Goal: Task Accomplishment & Management: Manage account settings

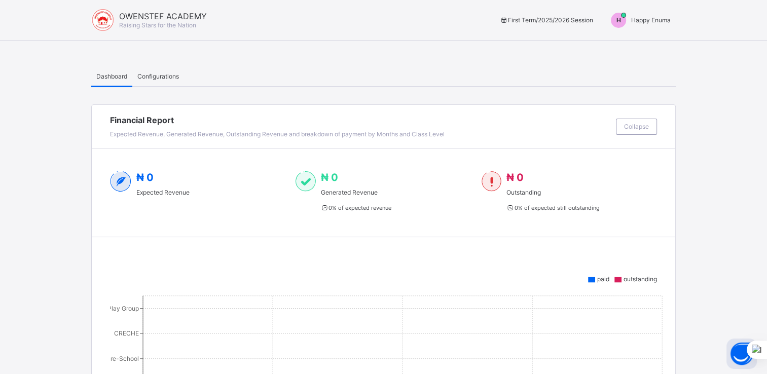
click at [653, 19] on span "Happy Enuma" at bounding box center [651, 20] width 40 height 8
click at [634, 40] on span "Switch to Admin View" at bounding box center [632, 44] width 77 height 12
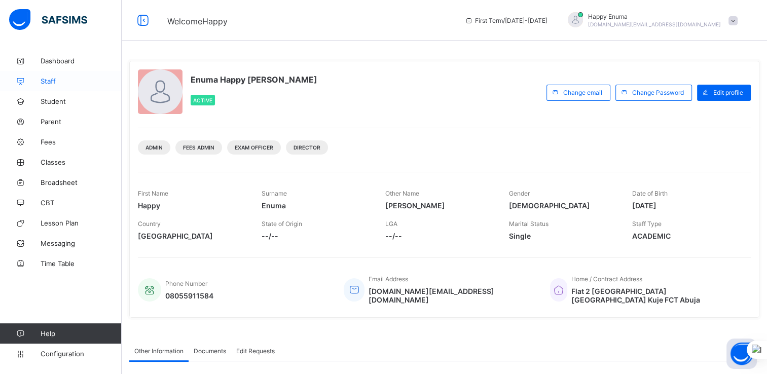
click at [45, 77] on span "Staff" at bounding box center [81, 81] width 81 height 8
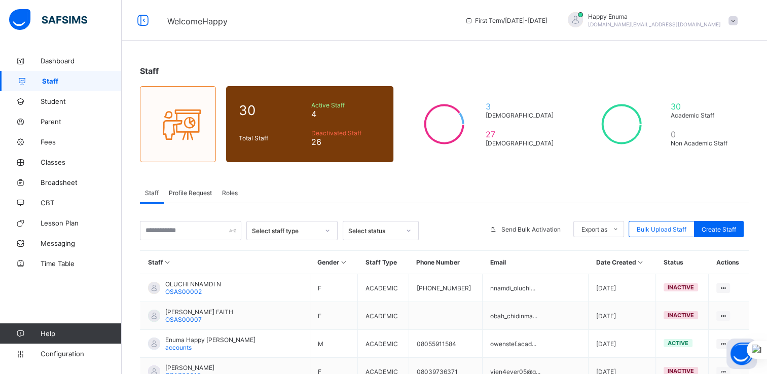
click at [197, 193] on span "Profile Request" at bounding box center [190, 193] width 43 height 8
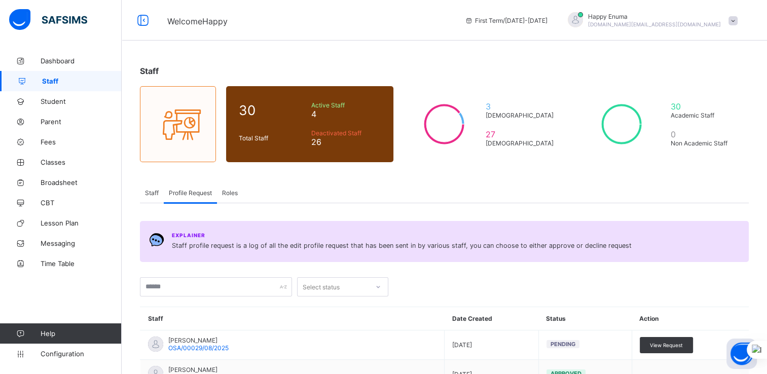
scroll to position [164, 0]
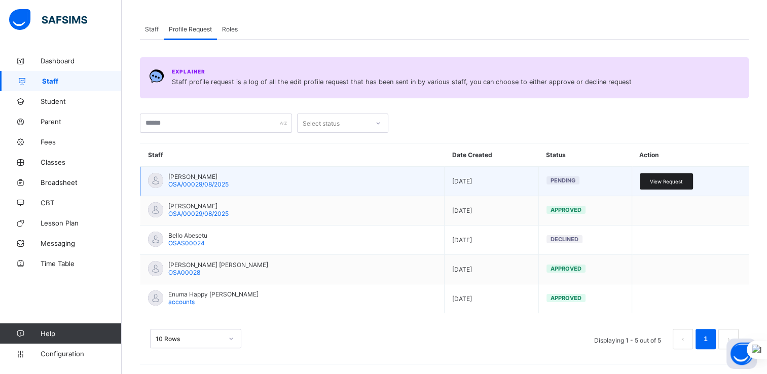
click at [667, 185] on div "View Request" at bounding box center [666, 181] width 53 height 16
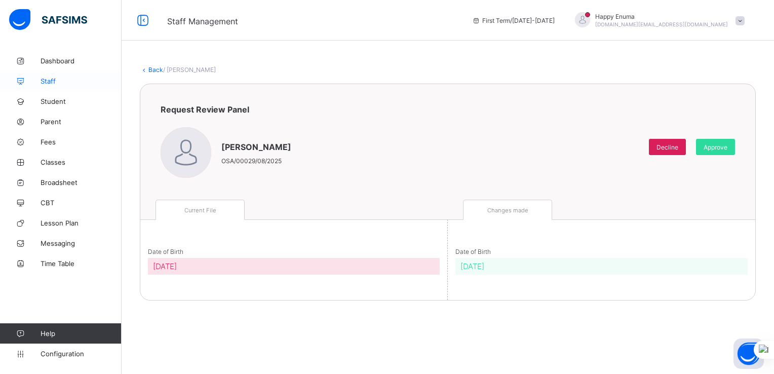
click at [49, 82] on span "Staff" at bounding box center [81, 81] width 81 height 8
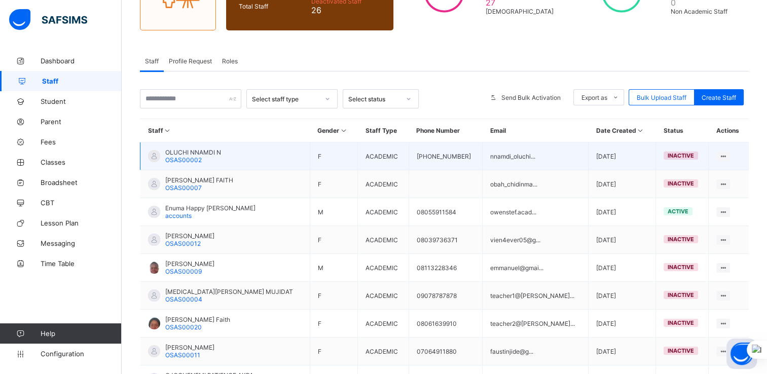
scroll to position [141, 0]
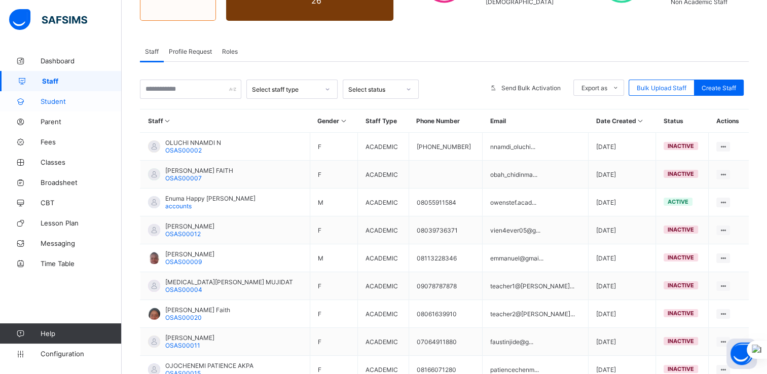
click at [55, 100] on span "Student" at bounding box center [81, 101] width 81 height 8
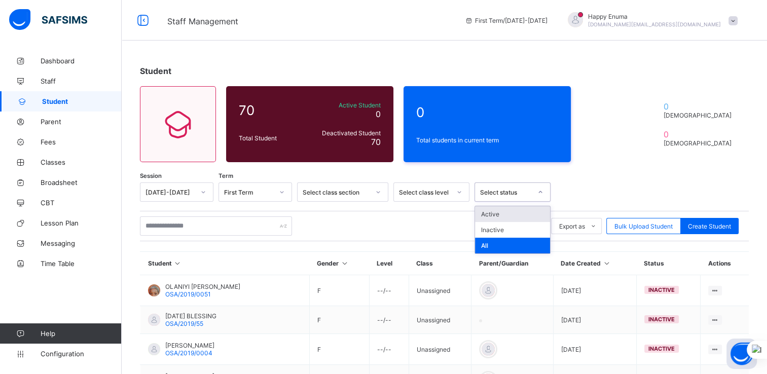
click at [536, 193] on div at bounding box center [540, 192] width 17 height 16
click at [496, 216] on div "Active" at bounding box center [512, 214] width 75 height 16
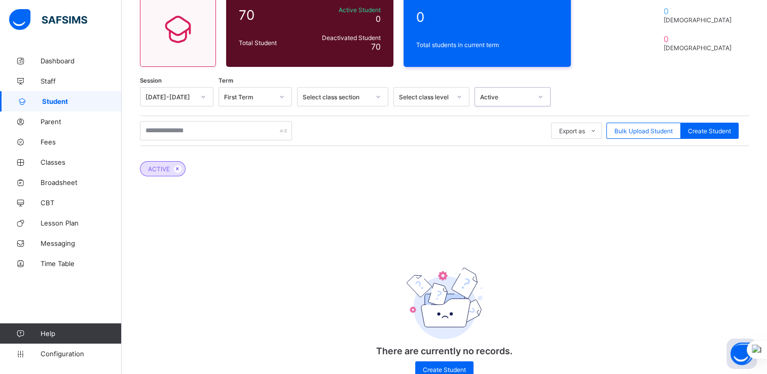
scroll to position [124, 0]
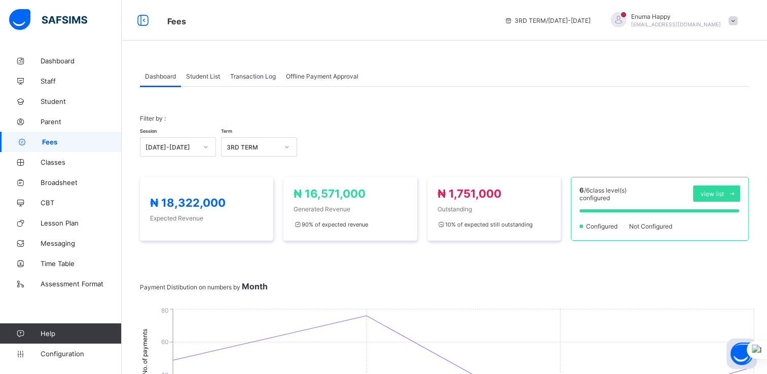
click at [199, 76] on span "Student List" at bounding box center [203, 76] width 34 height 8
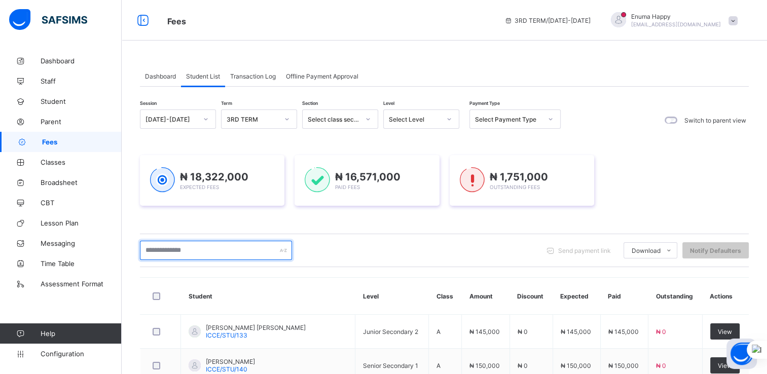
click at [191, 245] on input "text" at bounding box center [216, 250] width 152 height 19
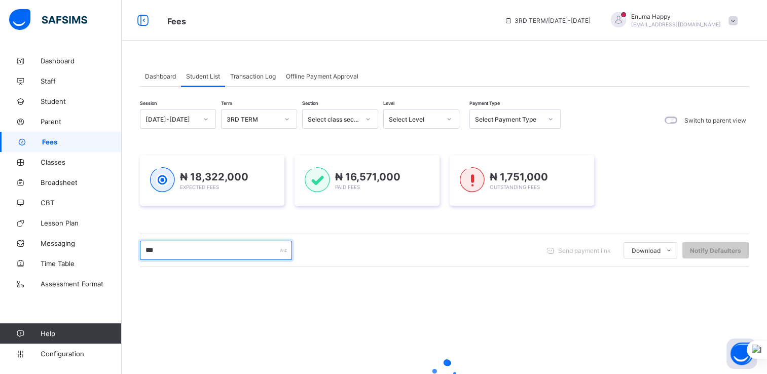
type input "***"
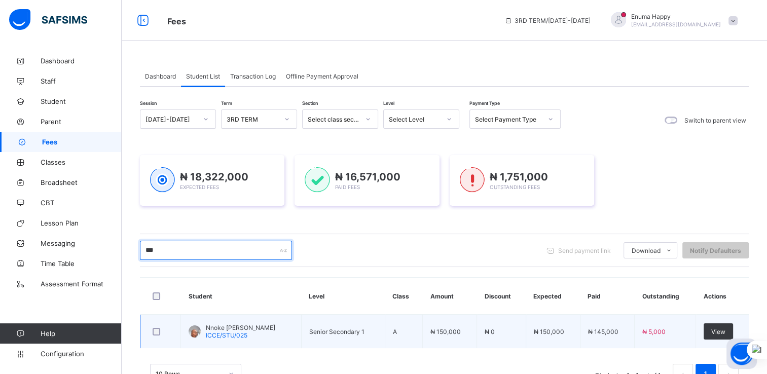
scroll to position [34, 0]
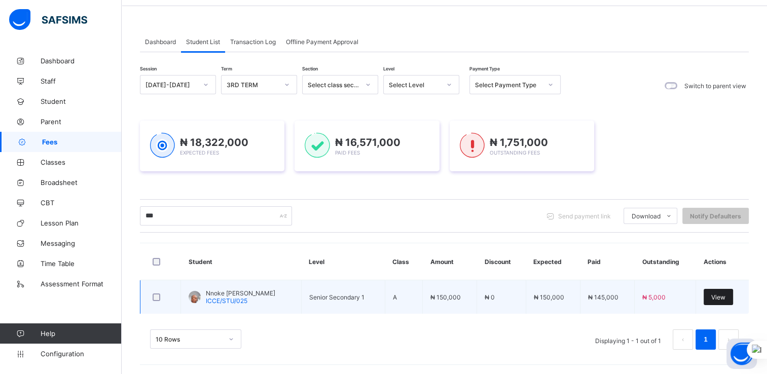
click at [722, 296] on span "View" at bounding box center [718, 297] width 14 height 8
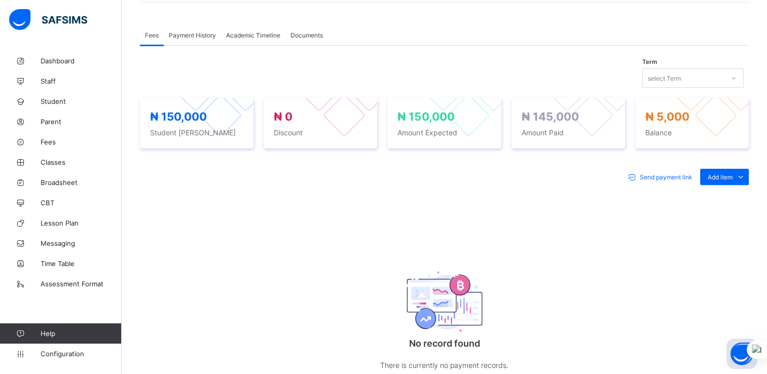
scroll to position [300, 0]
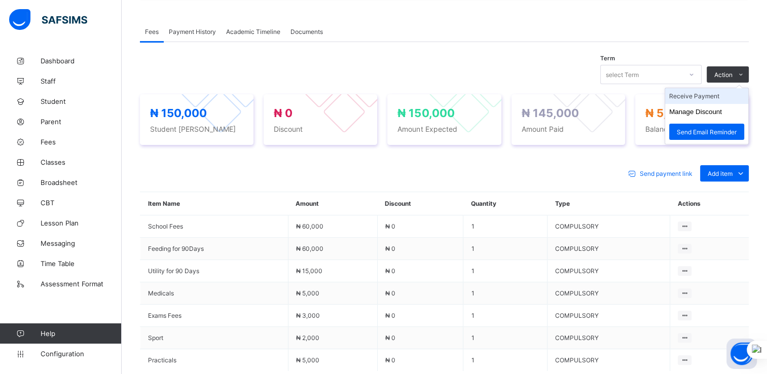
click at [698, 99] on li "Receive Payment" at bounding box center [706, 96] width 83 height 16
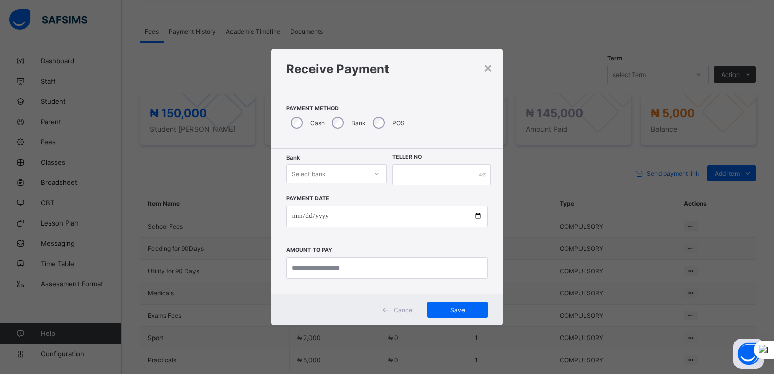
click at [360, 174] on div "Select bank" at bounding box center [327, 174] width 81 height 14
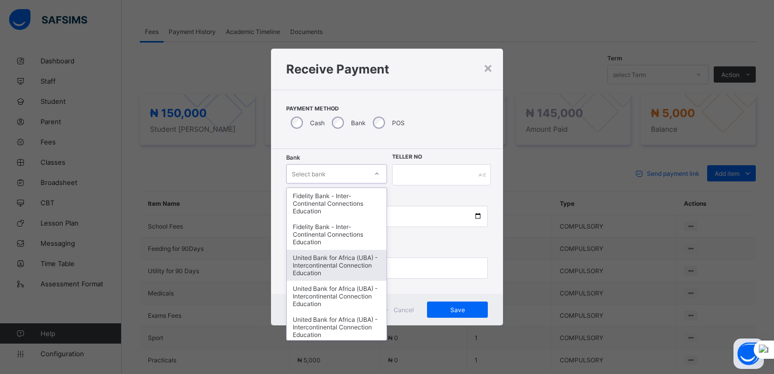
click at [328, 265] on div "United Bank for Africa (UBA) - Intercontinental Connection Education" at bounding box center [337, 265] width 100 height 31
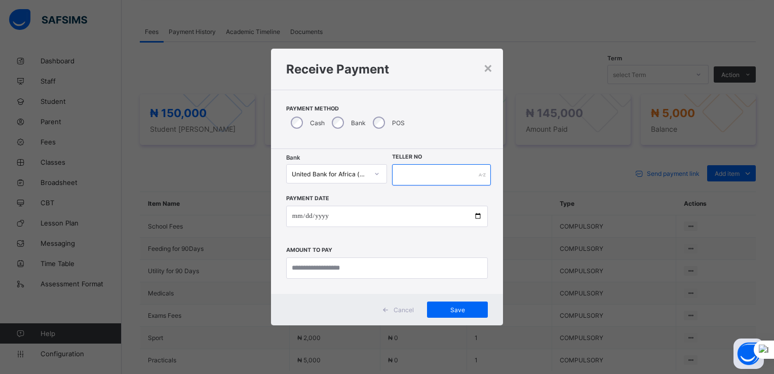
click at [417, 169] on input "text" at bounding box center [441, 174] width 99 height 21
type input "********"
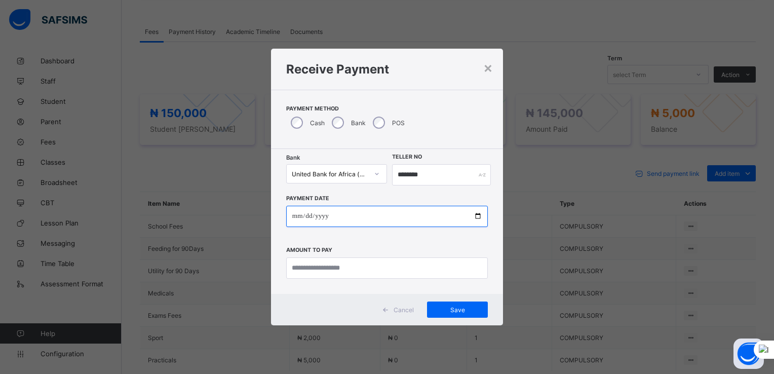
click at [478, 217] on input "date" at bounding box center [387, 216] width 202 height 21
type input "**********"
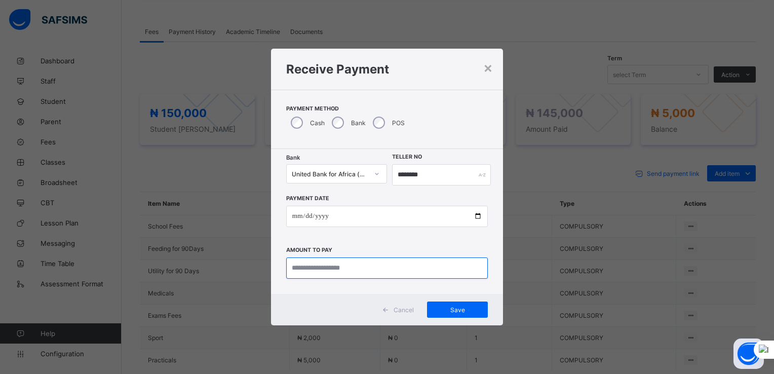
click at [327, 271] on input "currency" at bounding box center [387, 267] width 202 height 21
type input "*******"
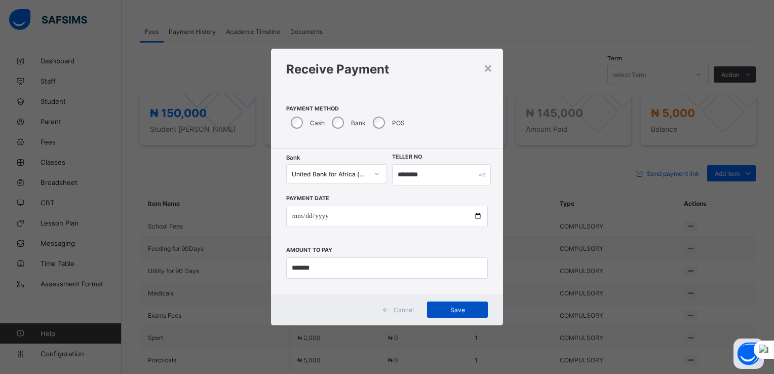
click at [452, 309] on span "Save" at bounding box center [458, 310] width 46 height 8
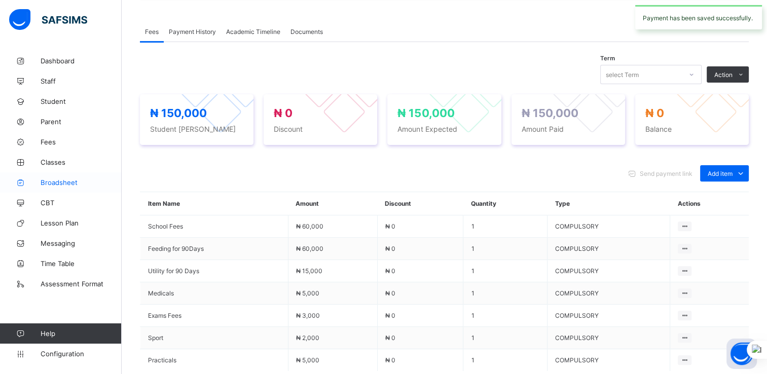
click at [57, 181] on span "Broadsheet" at bounding box center [81, 182] width 81 height 8
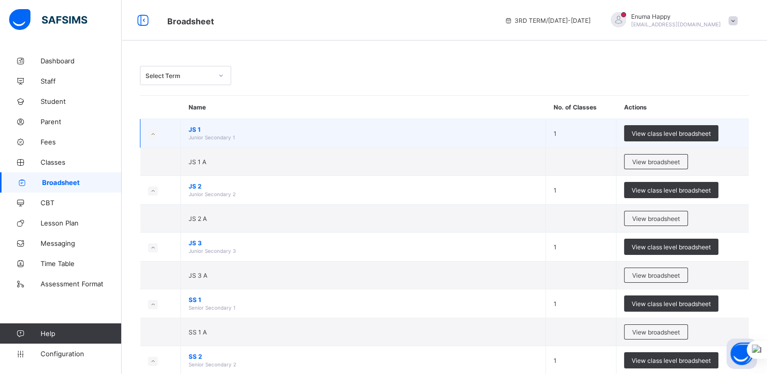
scroll to position [109, 0]
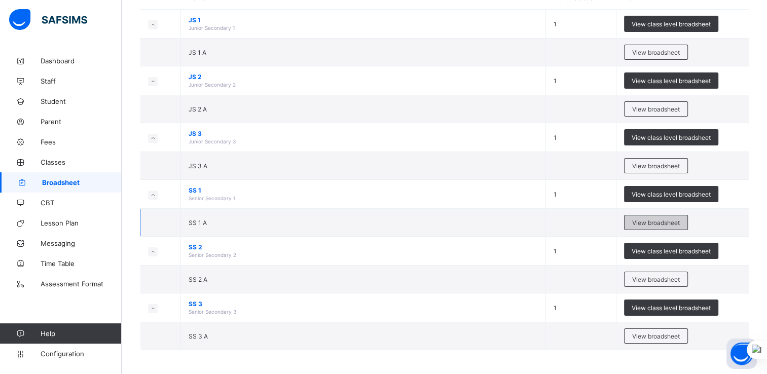
click at [645, 220] on span "View broadsheet" at bounding box center [656, 223] width 48 height 8
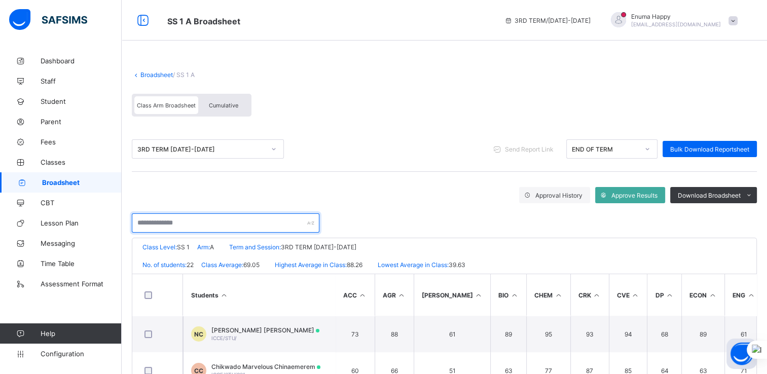
click at [222, 223] on input "text" at bounding box center [226, 222] width 188 height 19
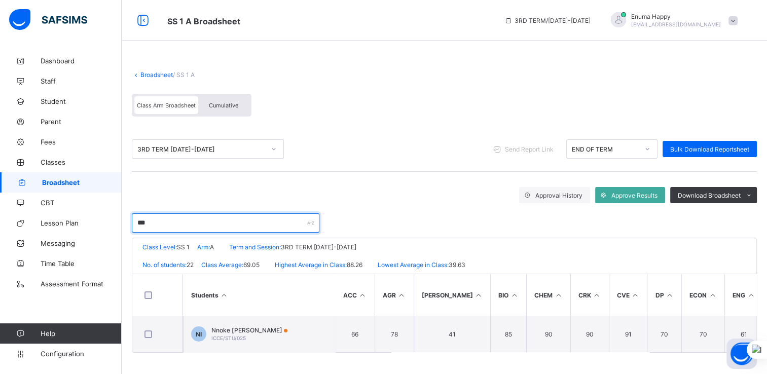
type input "***"
click at [373, 184] on div "Approval History Approve Results Download Broadsheet PDF Excel sheet ***" at bounding box center [444, 207] width 625 height 51
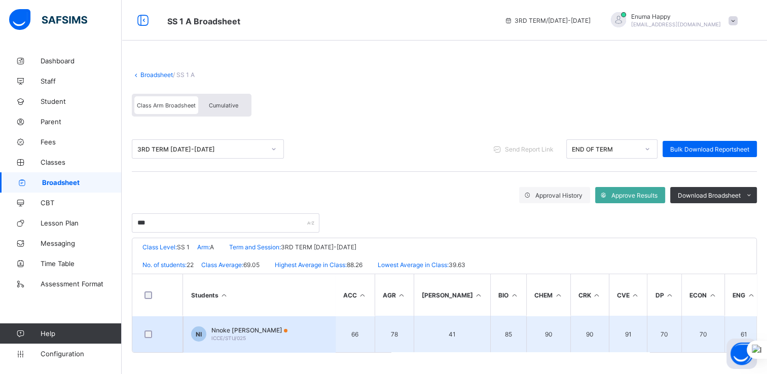
click at [233, 326] on span "Nnoke [PERSON_NAME]" at bounding box center [249, 330] width 76 height 8
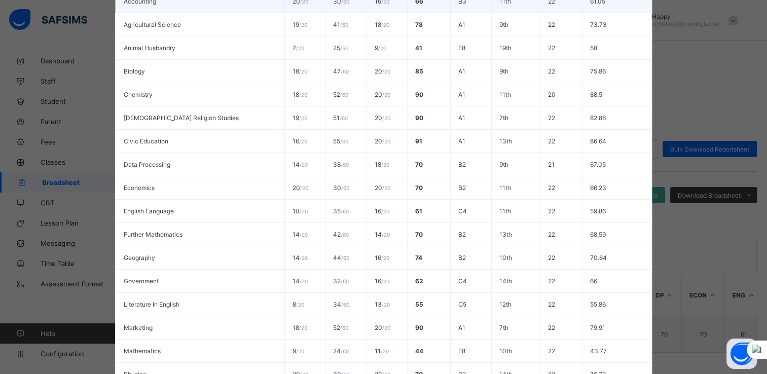
scroll to position [411, 0]
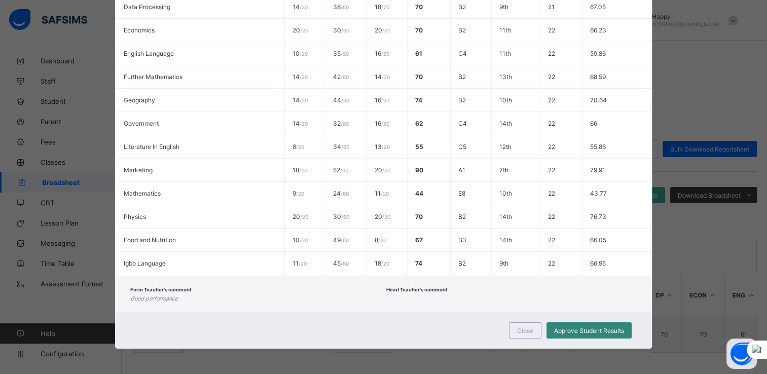
click at [572, 329] on span "Approve Student Results" at bounding box center [589, 331] width 70 height 8
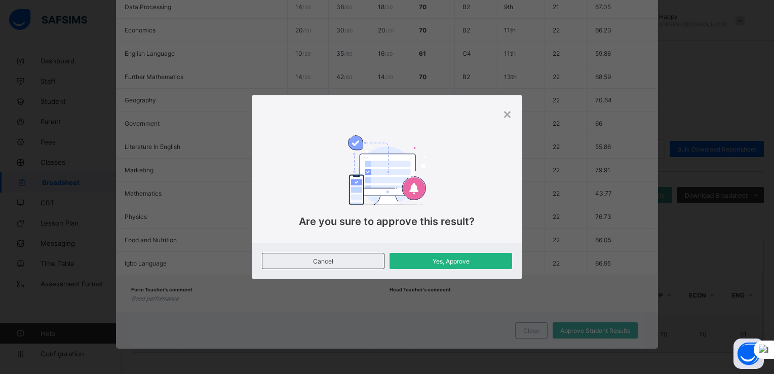
click at [435, 260] on span "Yes, Approve" at bounding box center [450, 261] width 107 height 8
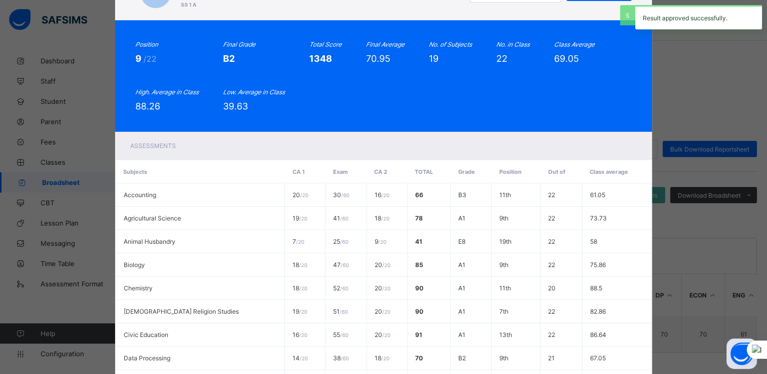
scroll to position [0, 0]
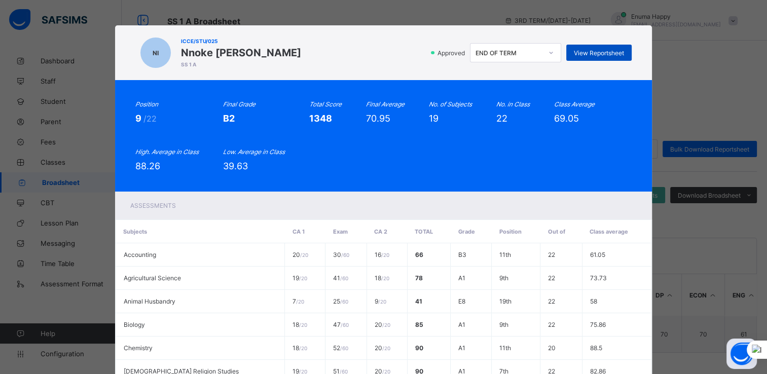
click at [592, 52] on span "View Reportsheet" at bounding box center [599, 53] width 50 height 8
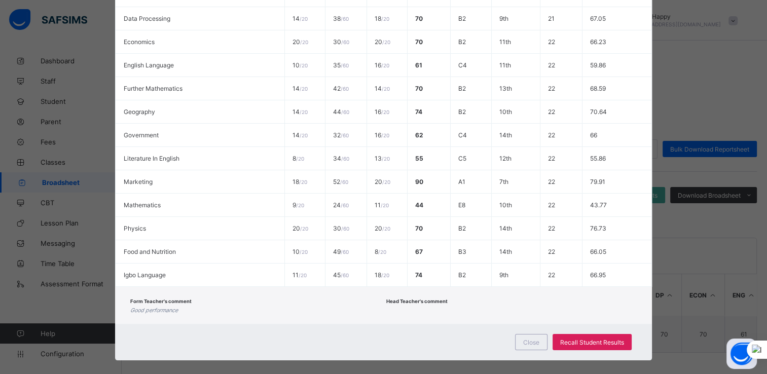
scroll to position [411, 0]
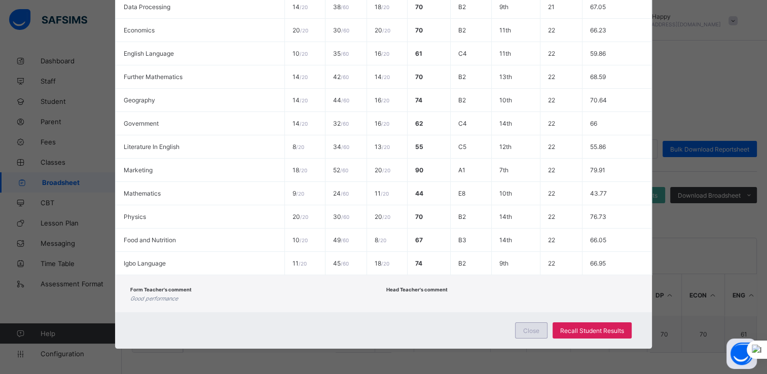
click at [532, 328] on span "Close" at bounding box center [531, 331] width 16 height 8
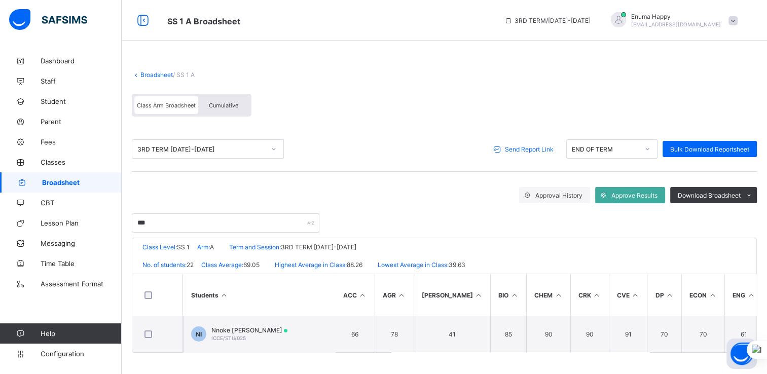
click at [518, 147] on span "Send Report Link" at bounding box center [529, 149] width 49 height 8
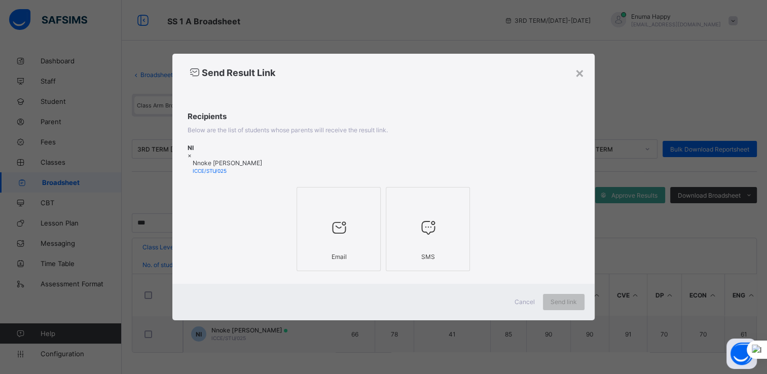
click at [336, 223] on icon at bounding box center [338, 227] width 21 height 18
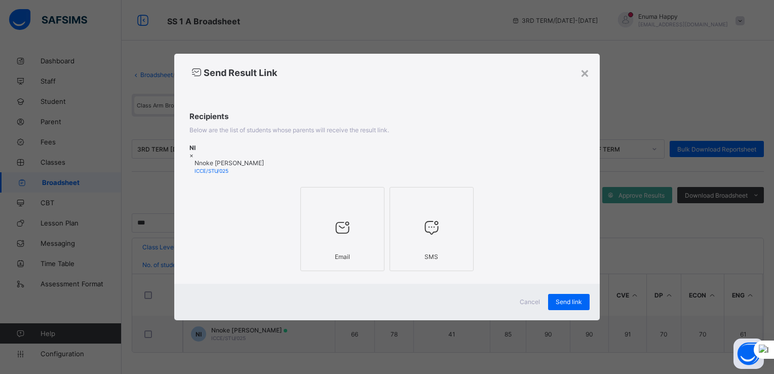
click at [435, 230] on icon at bounding box center [431, 227] width 21 height 18
click at [565, 298] on span "Send link" at bounding box center [569, 302] width 26 height 8
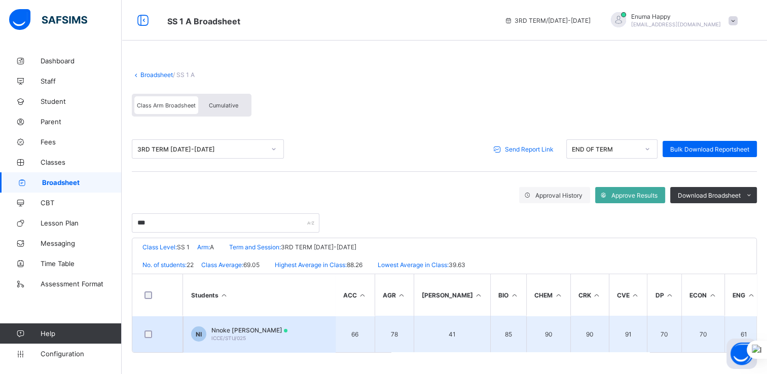
click at [245, 327] on span "Nnoke [PERSON_NAME]" at bounding box center [249, 330] width 76 height 8
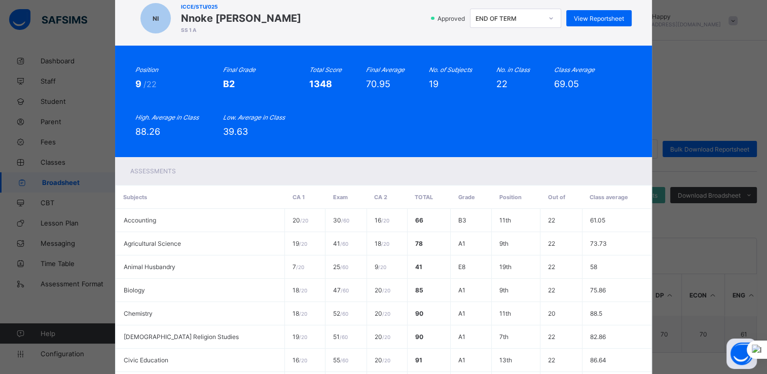
scroll to position [0, 0]
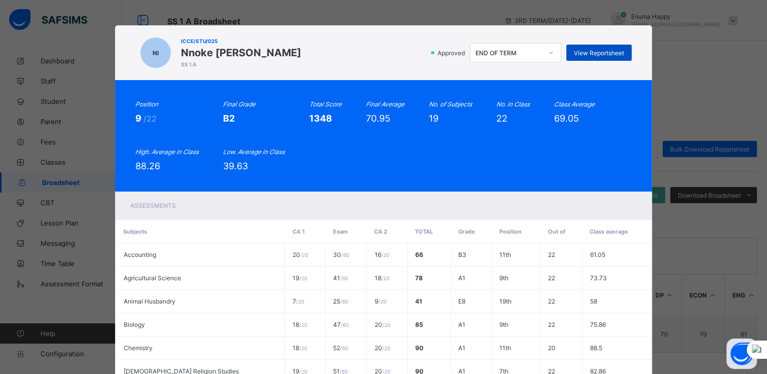
click at [588, 55] on span "View Reportsheet" at bounding box center [599, 53] width 50 height 8
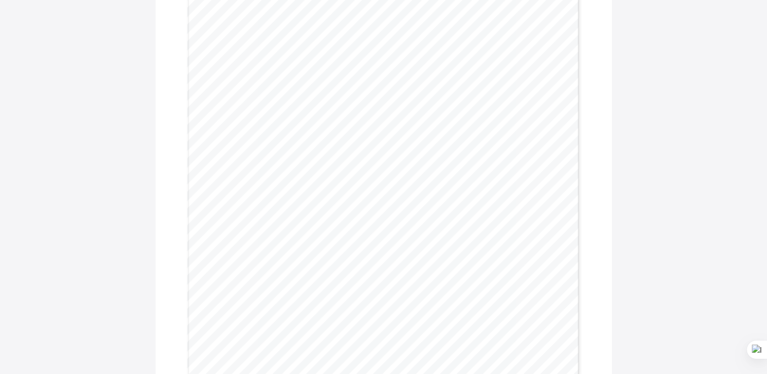
scroll to position [323, 0]
